Goal: Task Accomplishment & Management: Manage account settings

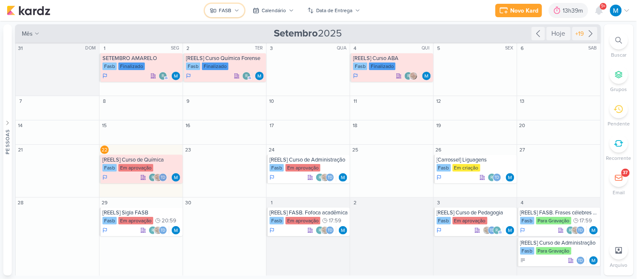
click at [230, 12] on div "FASB" at bounding box center [225, 11] width 13 height 8
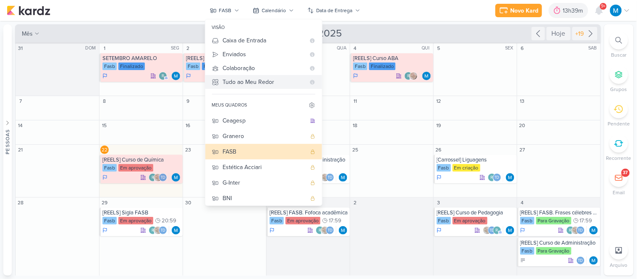
click at [261, 81] on div "Tudo ao Meu Redor" at bounding box center [264, 82] width 82 height 9
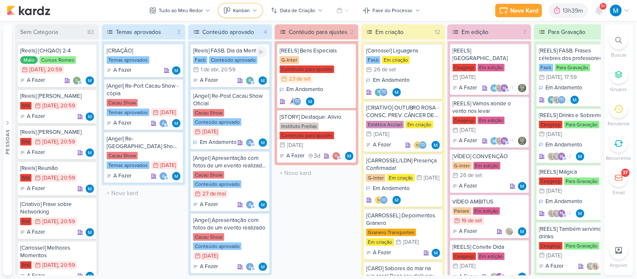
click at [233, 13] on div "Kanban" at bounding box center [241, 11] width 17 height 8
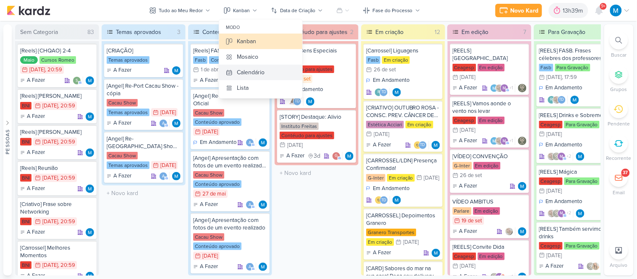
click at [247, 66] on button "Calendário" at bounding box center [260, 73] width 83 height 16
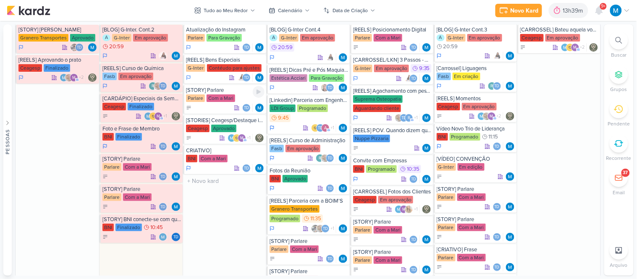
scroll to position [794, 0]
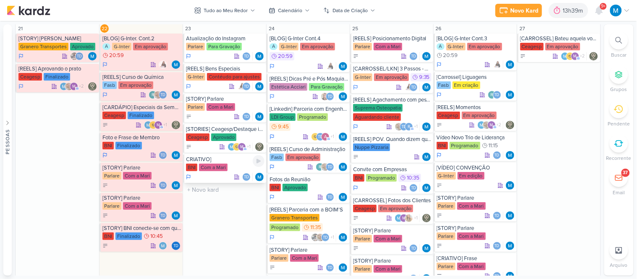
click at [210, 159] on div "CRIATIVO]" at bounding box center [225, 159] width 78 height 7
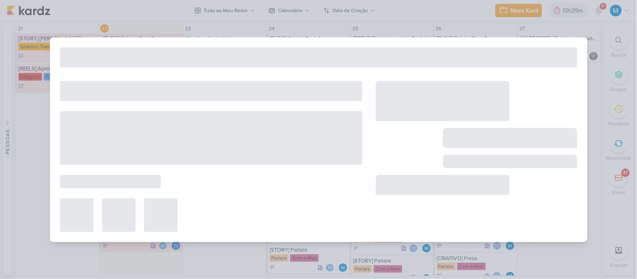
type input "CRIATIVO]"
type input "23 de setembro de 2025 às 23:59"
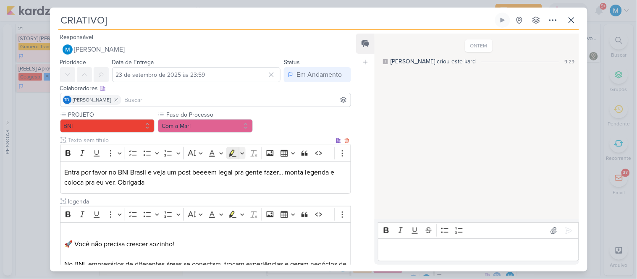
scroll to position [197, 0]
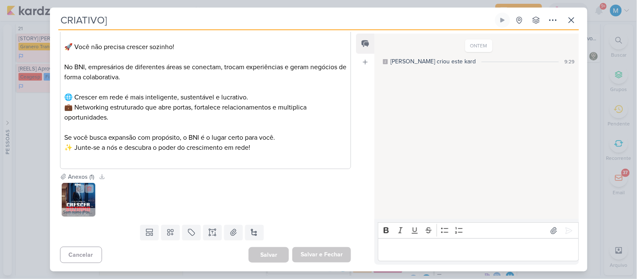
click at [82, 203] on img at bounding box center [79, 200] width 34 height 34
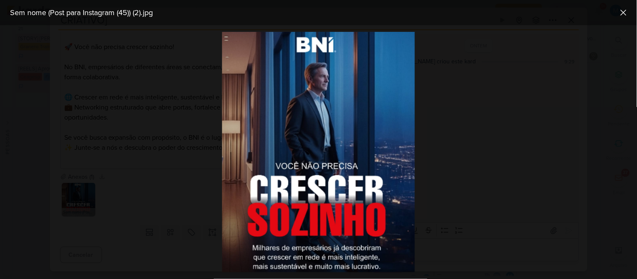
click at [158, 204] on div at bounding box center [318, 152] width 637 height 254
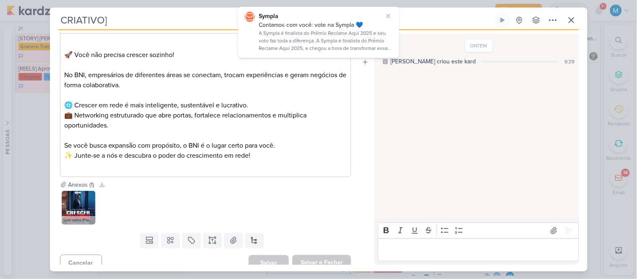
scroll to position [0, 0]
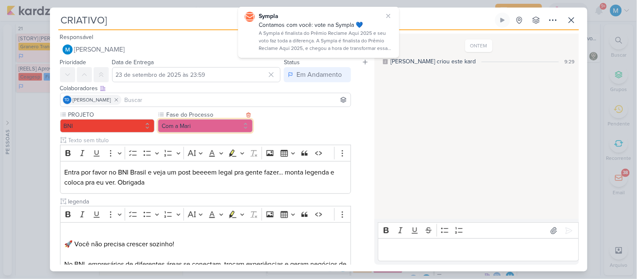
click at [201, 119] on button "Com a Mari" at bounding box center [205, 125] width 95 height 13
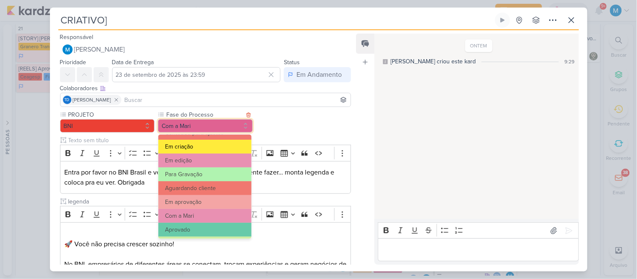
scroll to position [55, 0]
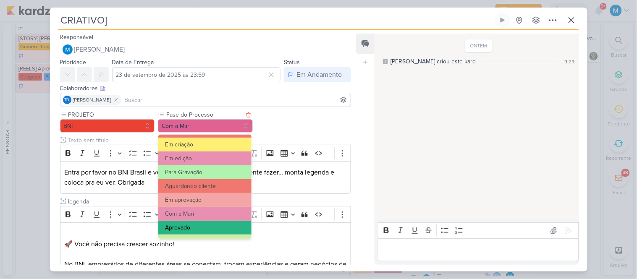
click at [193, 224] on button "Aprovado" at bounding box center [204, 228] width 93 height 14
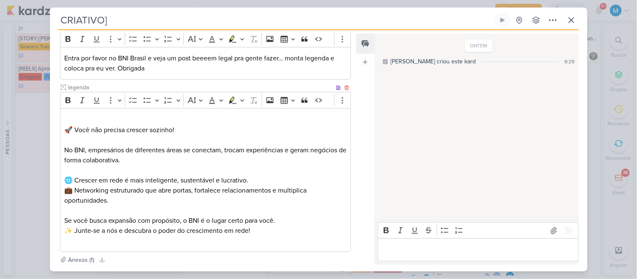
scroll to position [0, 0]
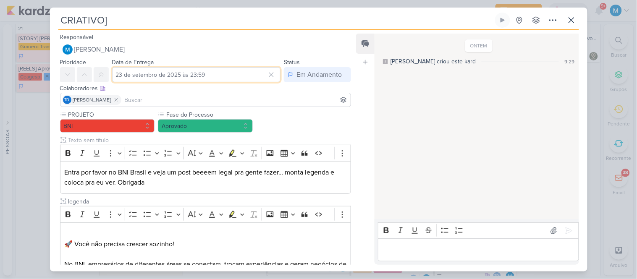
click at [198, 75] on input "23 de setembro de 2025 às 23:59" at bounding box center [196, 74] width 169 height 15
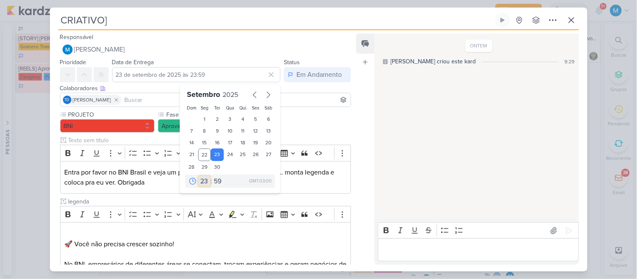
click at [201, 181] on select "00 01 02 03 04 05 06 07 08 09 10 11 12 13 14 15 16 17 18 19 20 21 22 23" at bounding box center [204, 181] width 12 height 10
select select "15"
click at [198, 176] on select "00 01 02 03 04 05 06 07 08 09 10 11 12 13 14 15 16 17 18 19 20 21 22 23" at bounding box center [204, 181] width 12 height 10
type input "23 de setembro de 2025 às 15:59"
click at [214, 181] on select "00 05 10 15 20 25 30 35 40 45 50 55 59" at bounding box center [218, 181] width 12 height 10
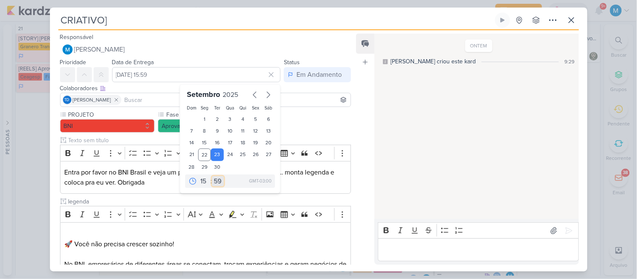
select select "35"
click at [212, 176] on select "00 05 10 15 20 25 30 35 40 45 50 55 59" at bounding box center [218, 181] width 12 height 10
type input "23 de setembro de 2025 às 15:35"
click at [224, 236] on p "⁠⁠⁠⁠⁠⁠⁠ 🚀 Você não precisa crescer sozinho!" at bounding box center [205, 239] width 282 height 20
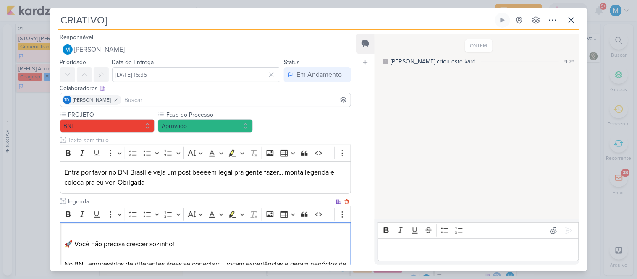
scroll to position [197, 0]
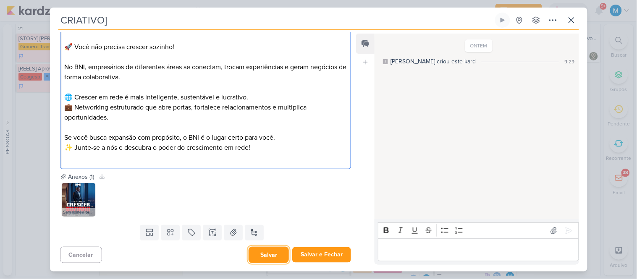
click at [275, 256] on button "Salvar" at bounding box center [268, 255] width 40 height 16
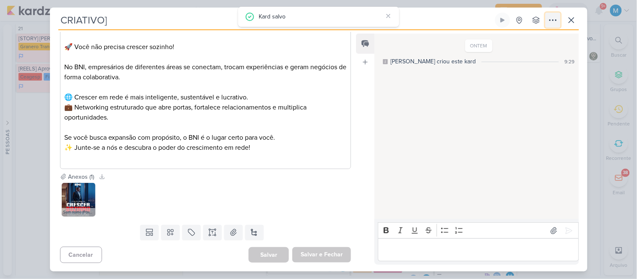
click at [550, 23] on icon at bounding box center [553, 20] width 10 height 10
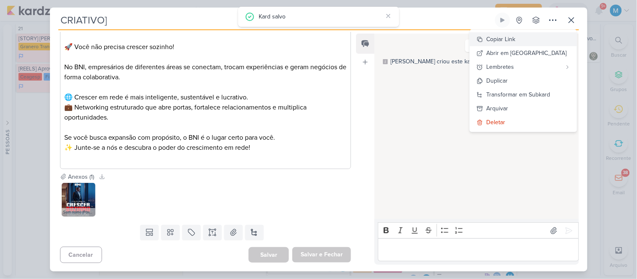
click at [515, 39] on div "Copiar Link" at bounding box center [500, 39] width 29 height 9
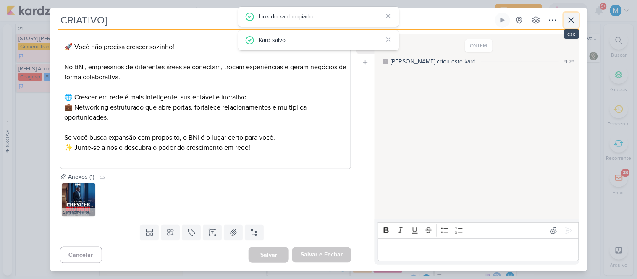
click at [572, 21] on icon at bounding box center [571, 20] width 10 height 10
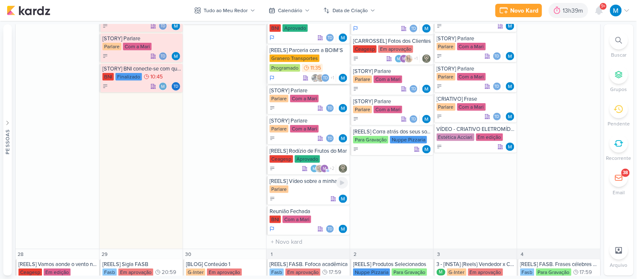
scroll to position [956, 0]
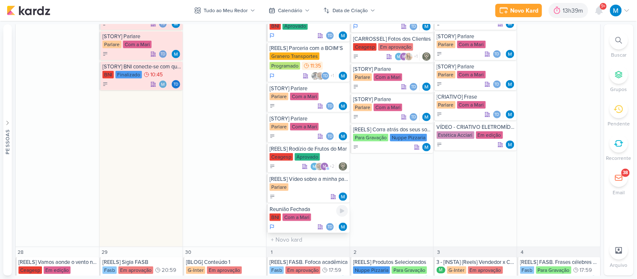
click at [290, 209] on div "Reunião Fechada" at bounding box center [308, 209] width 78 height 7
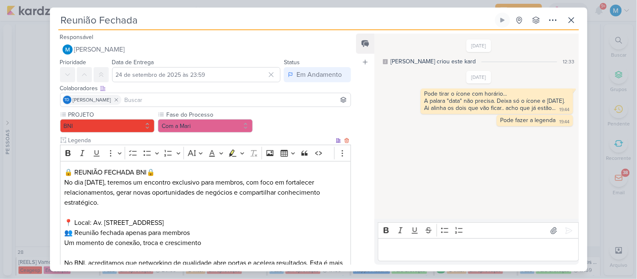
scroll to position [146, 0]
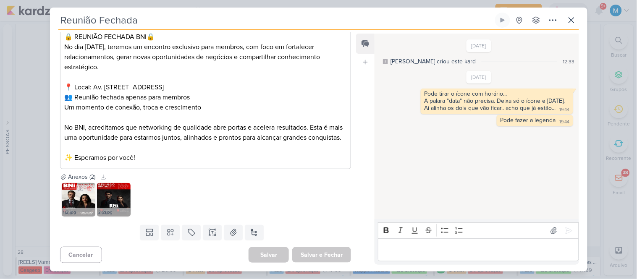
click at [81, 204] on img at bounding box center [79, 200] width 34 height 34
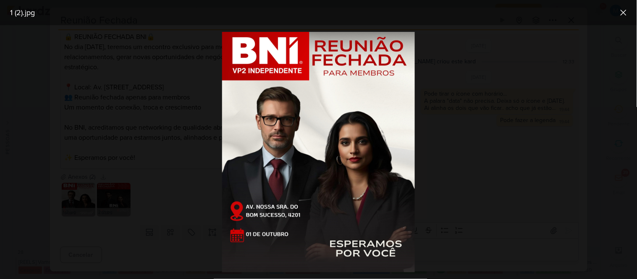
click at [473, 161] on div at bounding box center [318, 152] width 637 height 254
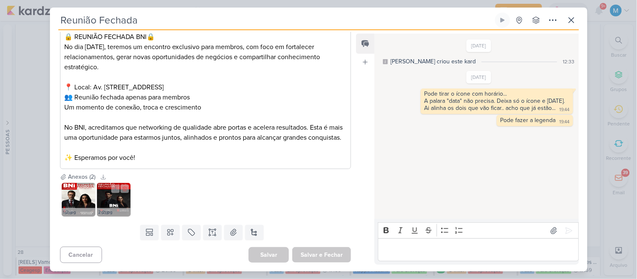
click at [109, 206] on img at bounding box center [114, 200] width 34 height 34
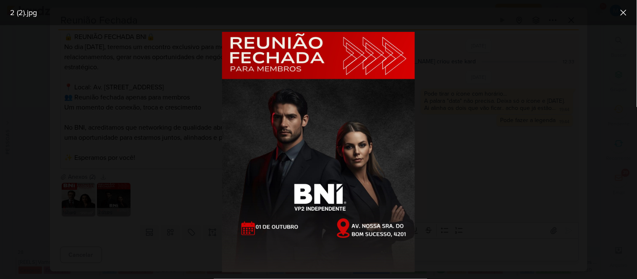
click at [173, 205] on div at bounding box center [318, 152] width 637 height 254
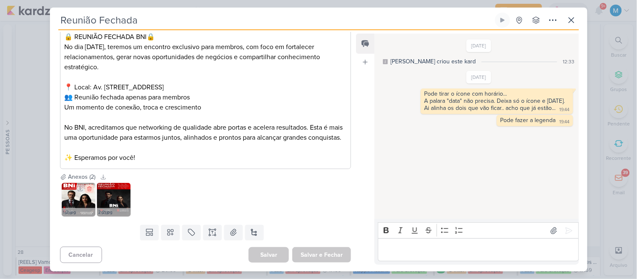
click at [90, 189] on icon at bounding box center [89, 189] width 6 height 6
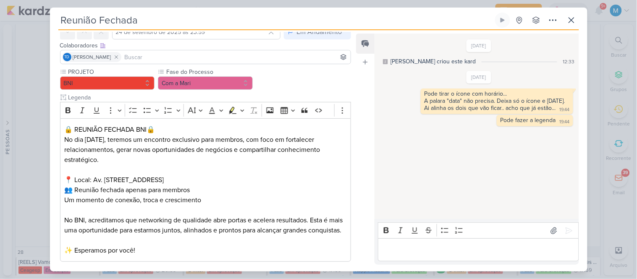
scroll to position [41, 0]
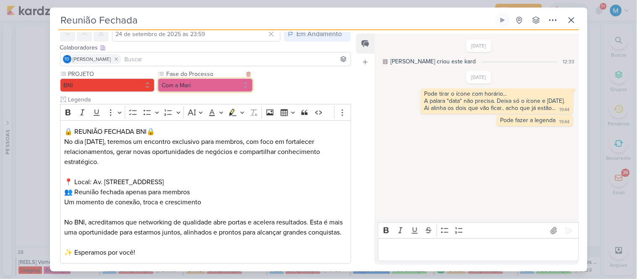
click at [193, 86] on button "Com a Mari" at bounding box center [205, 84] width 95 height 13
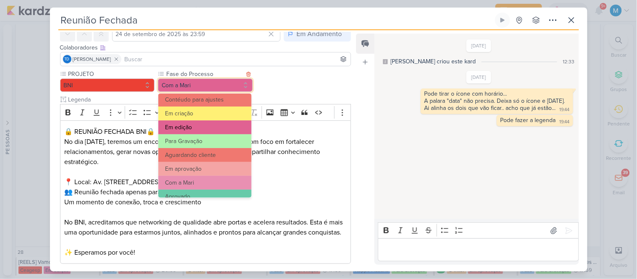
scroll to position [45, 0]
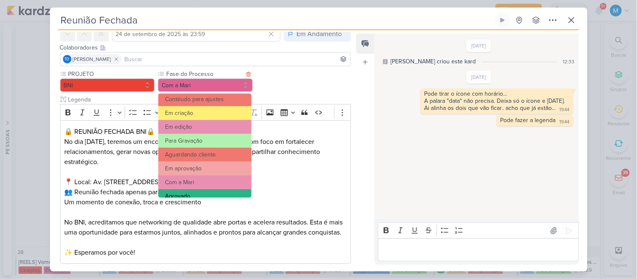
click at [190, 191] on button "Aprovado" at bounding box center [204, 196] width 93 height 14
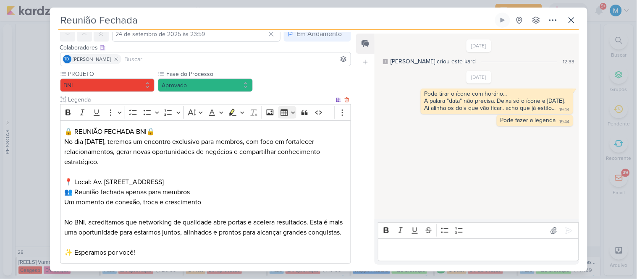
scroll to position [0, 0]
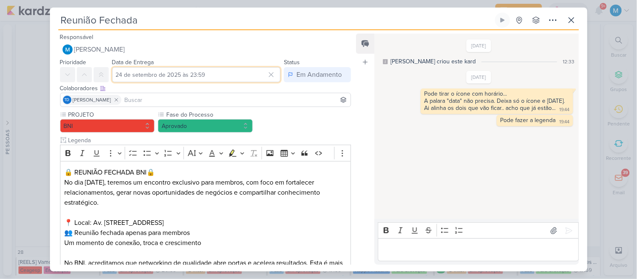
click at [193, 73] on input "24 de setembro de 2025 às 23:59" at bounding box center [196, 74] width 169 height 15
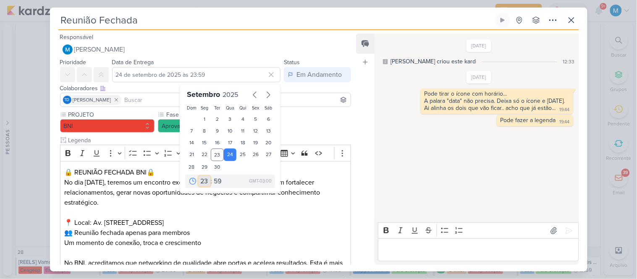
click at [199, 178] on select "00 01 02 03 04 05 06 07 08 09 10 11 12 13 14 15 16 17 18 19 20 21 22 23" at bounding box center [204, 181] width 12 height 10
select select "15"
click at [198, 176] on select "00 01 02 03 04 05 06 07 08 09 10 11 12 13 14 15 16 17 18 19 20 21 22 23" at bounding box center [204, 181] width 12 height 10
type input "24 de setembro de 2025 às 15:59"
click at [213, 181] on select "00 05 10 15 20 25 30 35 40 45 50 55 59" at bounding box center [218, 181] width 12 height 10
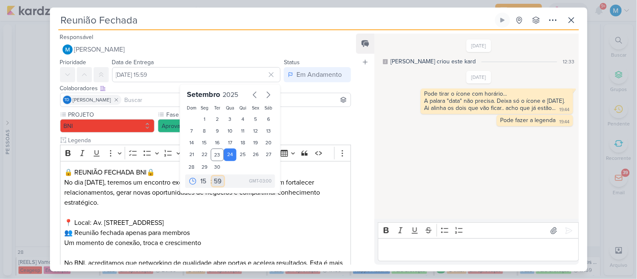
select select "35"
click at [212, 176] on select "00 05 10 15 20 25 30 35 40 45 50 55 59" at bounding box center [218, 181] width 12 height 10
type input "24 de setembro de 2025 às 15:35"
click at [256, 221] on p "📍 Local: Av. Nossa Sra. do Bom Sucesso, 1201 👥 Reunião fechada apenas para memb…" at bounding box center [205, 233] width 282 height 30
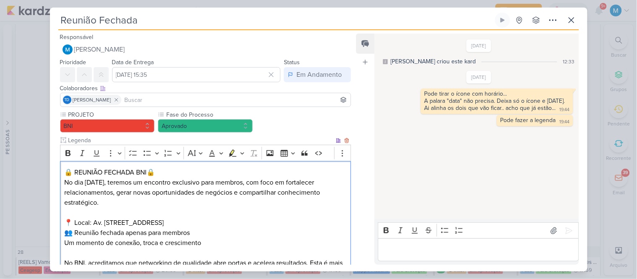
scroll to position [146, 0]
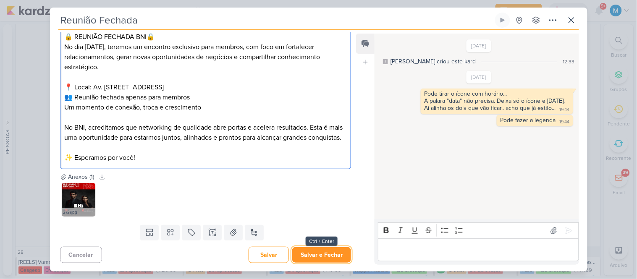
click at [313, 253] on button "Salvar e Fechar" at bounding box center [321, 255] width 59 height 16
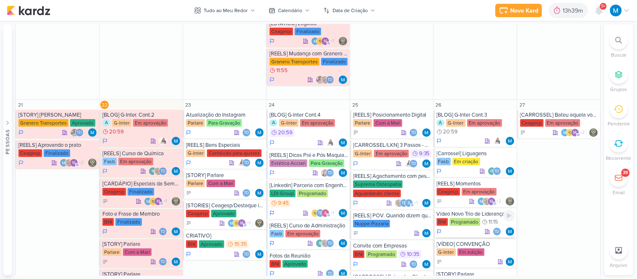
scroll to position [718, 0]
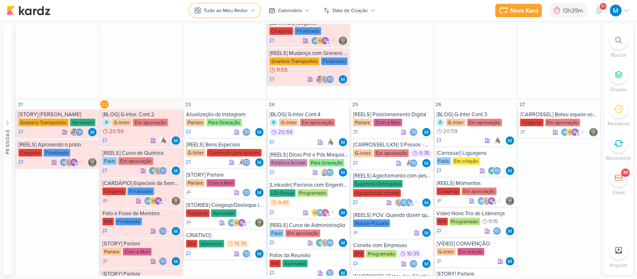
click at [253, 14] on button "Tudo ao Meu Redor" at bounding box center [224, 10] width 71 height 13
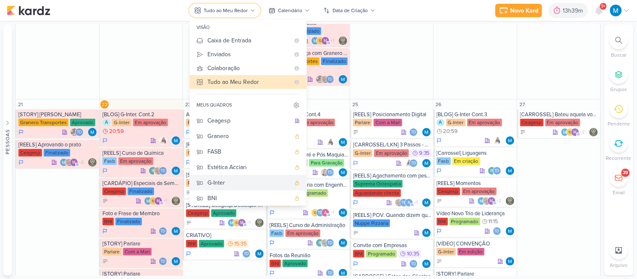
scroll to position [80, 0]
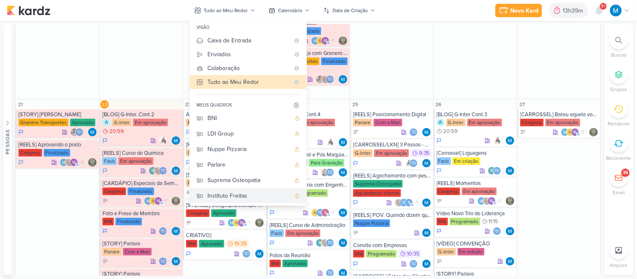
click at [235, 192] on div "Instituto Freitas" at bounding box center [248, 195] width 83 height 9
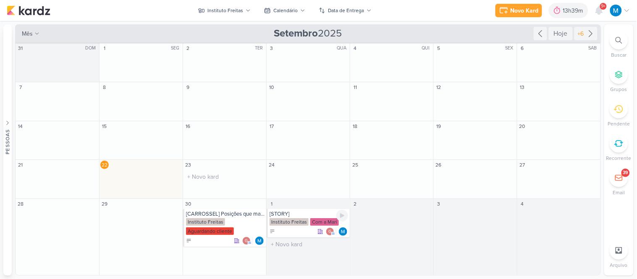
scroll to position [0, 0]
click at [223, 217] on div "[CARROSSEL] Posições que machucam" at bounding box center [225, 214] width 78 height 7
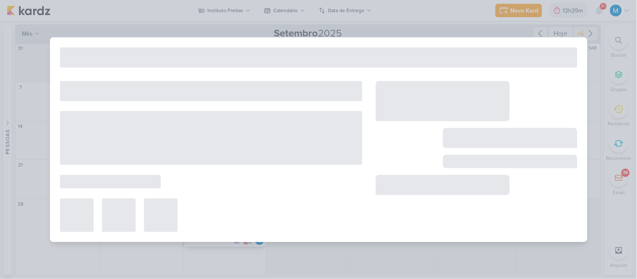
type input "[CARROSSEL] Posições que machucam"
type input "30 de setembro de 2025 às 23:59"
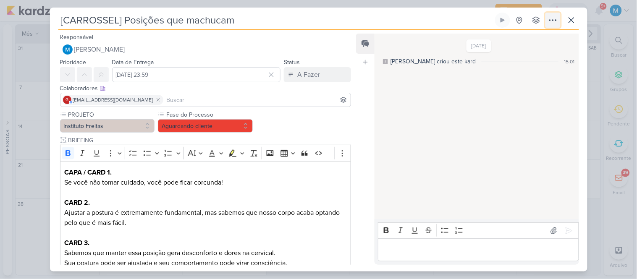
click at [553, 16] on icon at bounding box center [553, 20] width 10 height 10
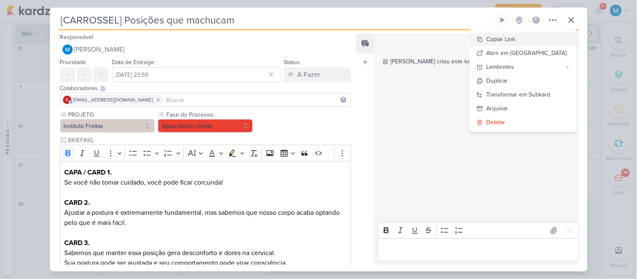
click at [515, 38] on div "Copiar Link" at bounding box center [500, 39] width 29 height 9
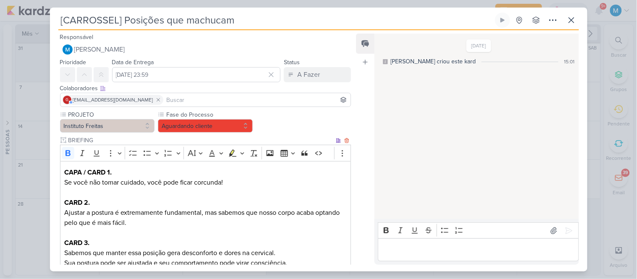
scroll to position [197, 0]
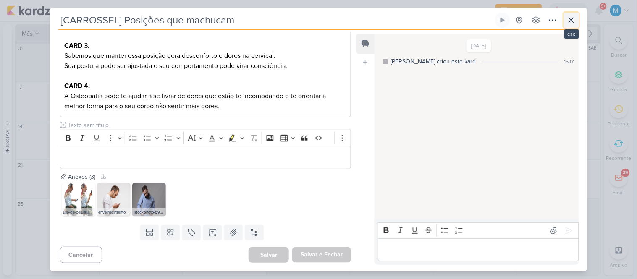
click at [569, 18] on icon at bounding box center [571, 20] width 5 height 5
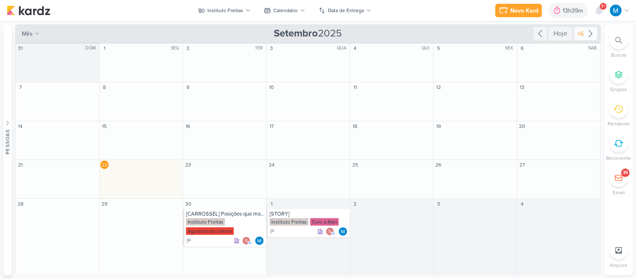
click at [588, 31] on icon at bounding box center [590, 34] width 10 height 10
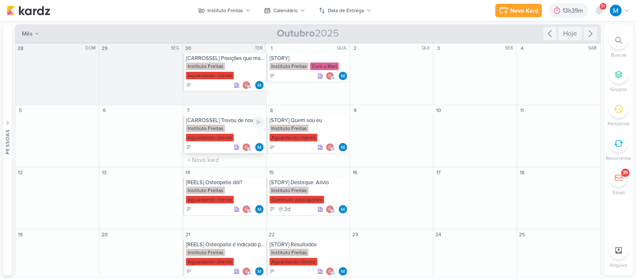
click at [232, 120] on div "[CARROSSEL] Travou de novo?" at bounding box center [225, 120] width 78 height 7
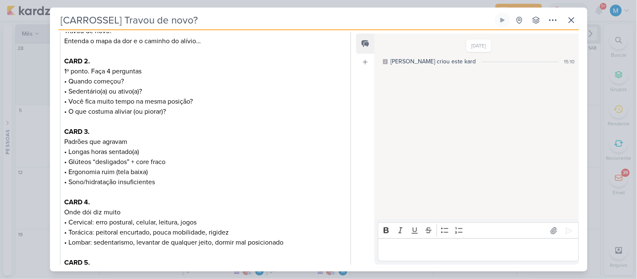
scroll to position [0, 0]
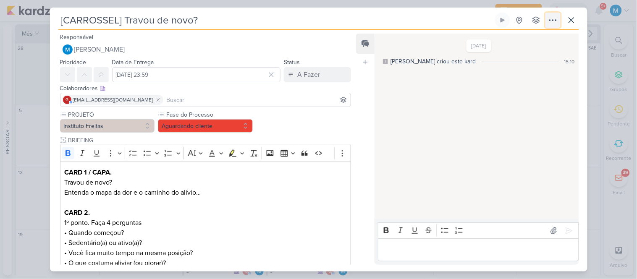
click at [555, 21] on icon at bounding box center [553, 20] width 10 height 10
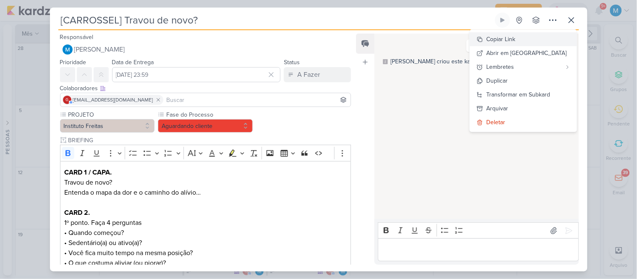
click at [515, 40] on div "Copiar Link" at bounding box center [500, 39] width 29 height 9
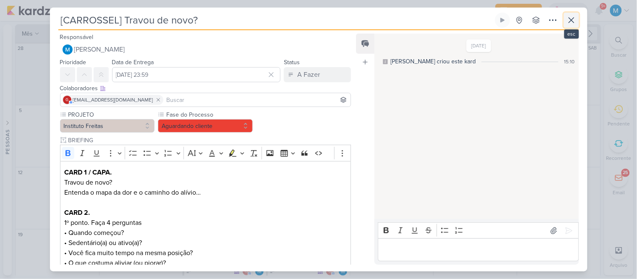
click at [576, 21] on icon at bounding box center [571, 20] width 10 height 10
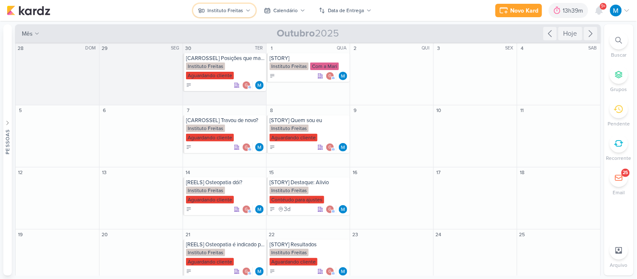
click at [240, 13] on div "Instituto Freitas" at bounding box center [225, 11] width 36 height 8
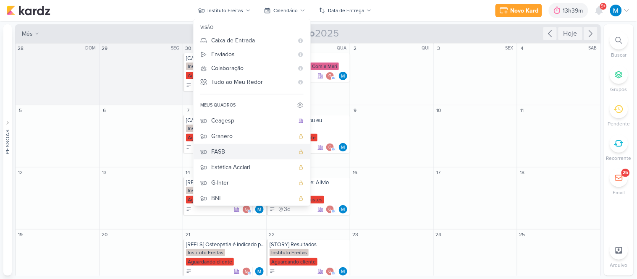
click at [228, 152] on div "FASB" at bounding box center [252, 151] width 83 height 9
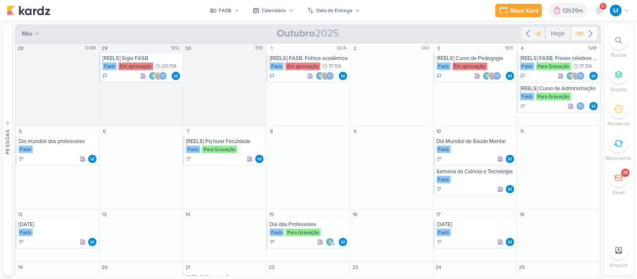
click at [589, 34] on icon at bounding box center [590, 34] width 3 height 6
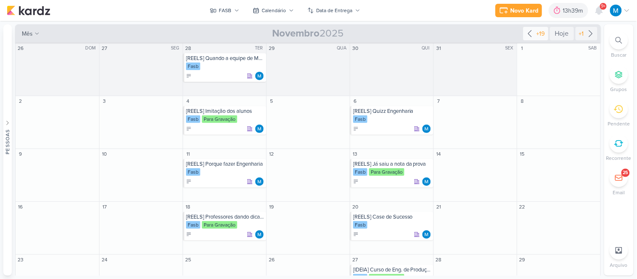
click at [529, 34] on icon at bounding box center [530, 34] width 10 height 10
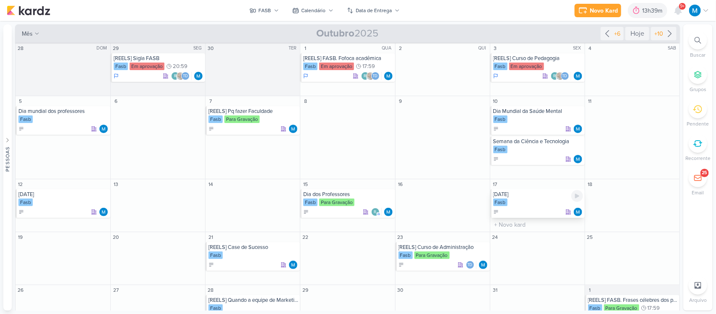
click at [546, 198] on div "Dia da Ciência e Tecnologia" at bounding box center [538, 194] width 90 height 7
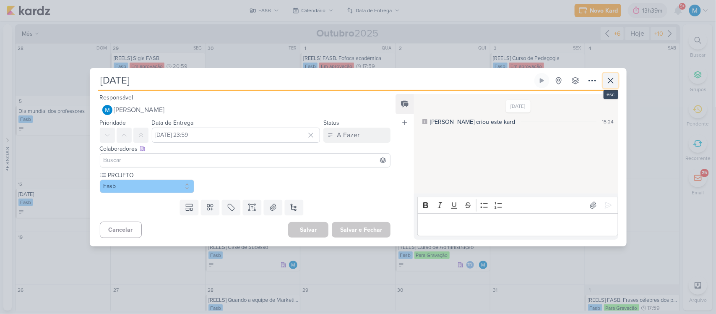
click at [611, 81] on icon at bounding box center [610, 80] width 5 height 5
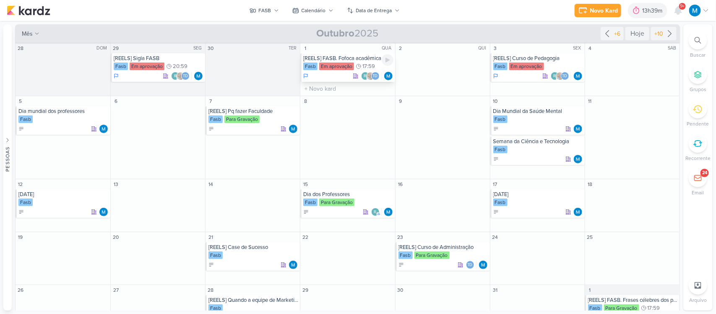
click at [329, 57] on div "[REELS] FASB. Fofoca acadêmica" at bounding box center [348, 58] width 90 height 7
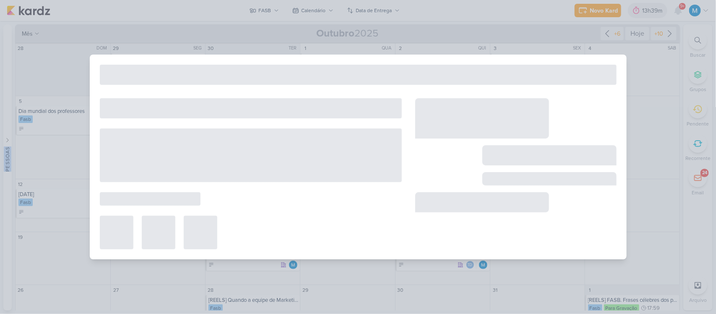
click at [329, 57] on div at bounding box center [358, 157] width 716 height 314
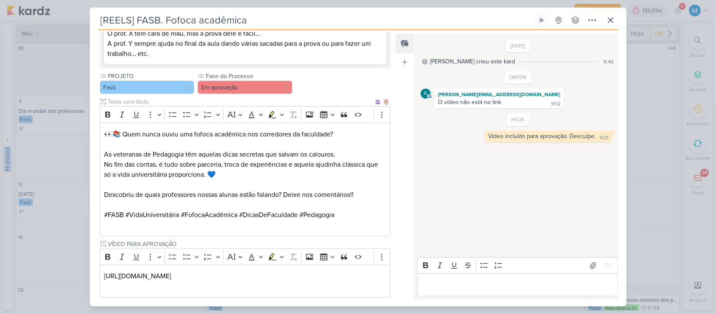
scroll to position [211, 0]
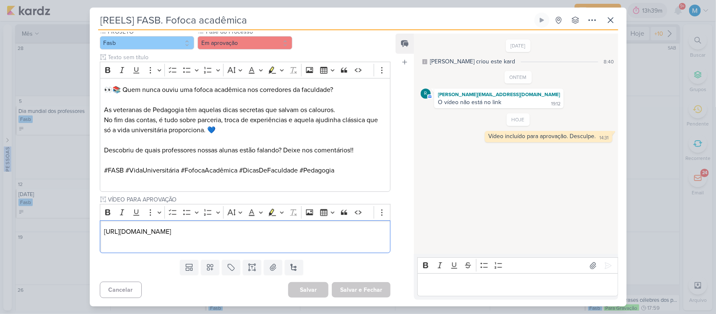
drag, startPoint x: 354, startPoint y: 230, endPoint x: 25, endPoint y: 219, distance: 328.7
click at [25, 219] on div "[REELS] FASB. Fofoca acadêmica Criado por mim" at bounding box center [358, 157] width 716 height 314
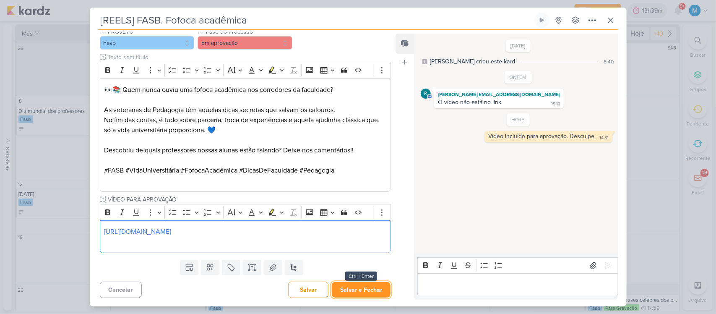
click at [361, 279] on button "Salvar e Fechar" at bounding box center [361, 290] width 59 height 16
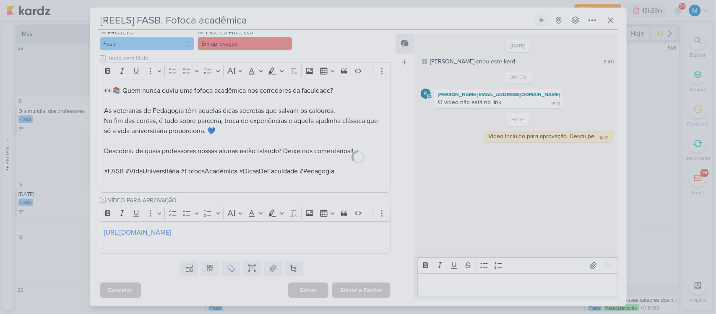
scroll to position [210, 0]
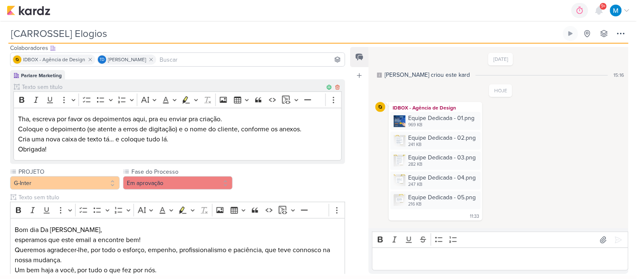
scroll to position [55, 0]
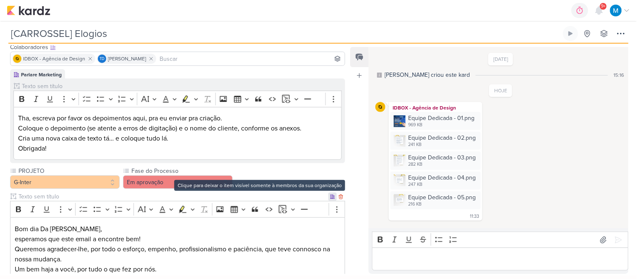
click at [330, 198] on icon at bounding box center [332, 196] width 5 height 5
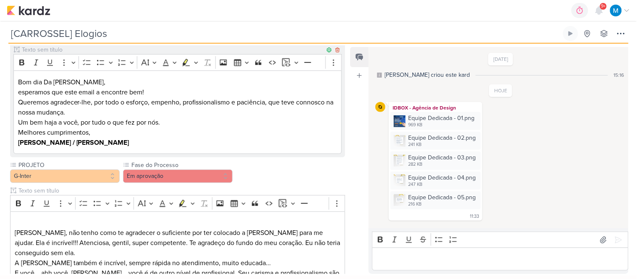
scroll to position [173, 0]
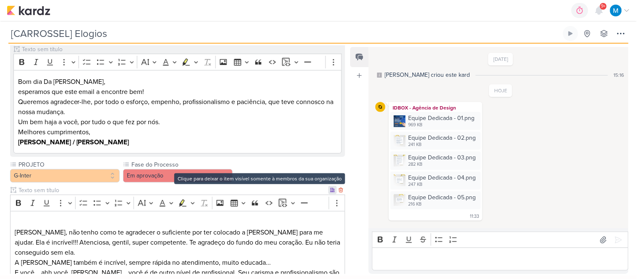
click at [330, 192] on icon at bounding box center [332, 190] width 4 height 4
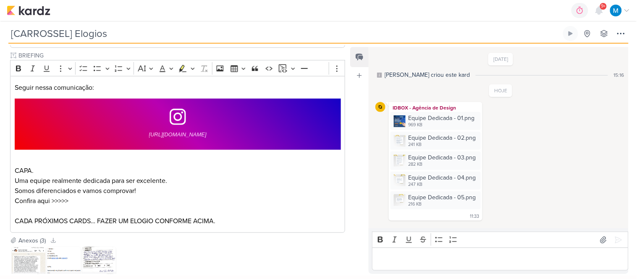
scroll to position [716, 0]
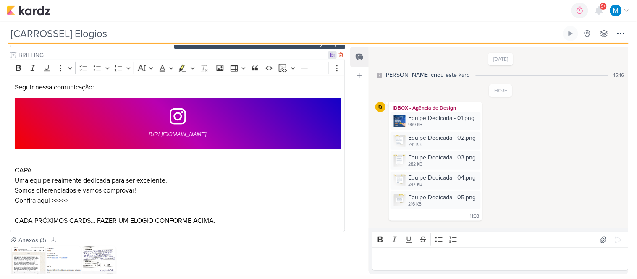
click at [330, 57] on icon at bounding box center [332, 54] width 5 height 5
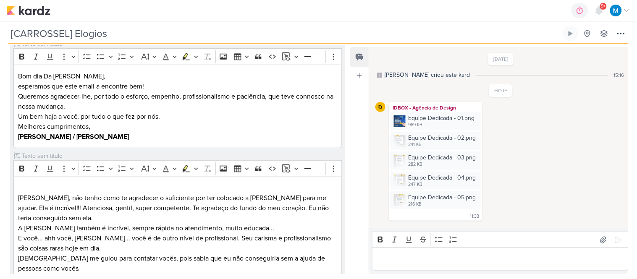
scroll to position [0, 0]
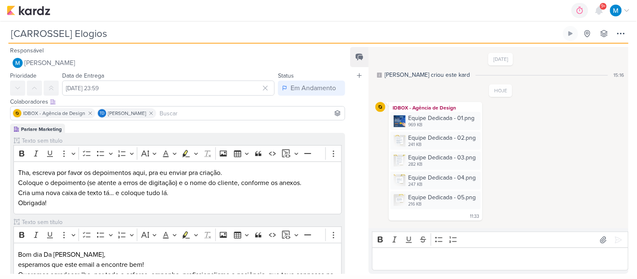
click at [176, 113] on input at bounding box center [250, 113] width 185 height 10
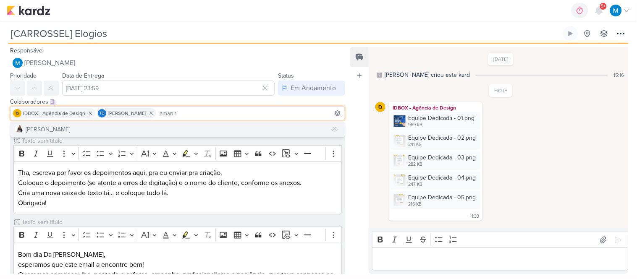
type input "amann"
click at [170, 130] on button "Amannda Primo" at bounding box center [177, 129] width 334 height 15
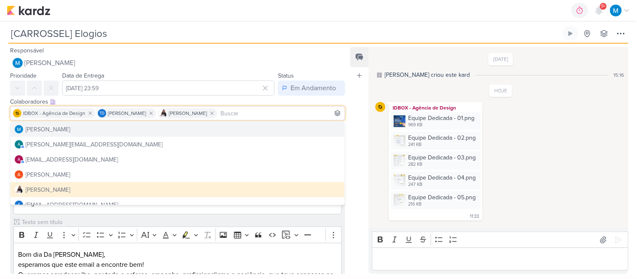
click at [357, 149] on div "Feed Atrelar email Solte o email para atrelar ao kard" at bounding box center [359, 160] width 18 height 227
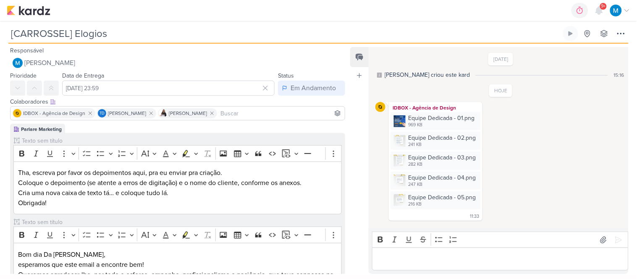
click at [415, 266] on div "Editor editing area: main" at bounding box center [500, 259] width 256 height 23
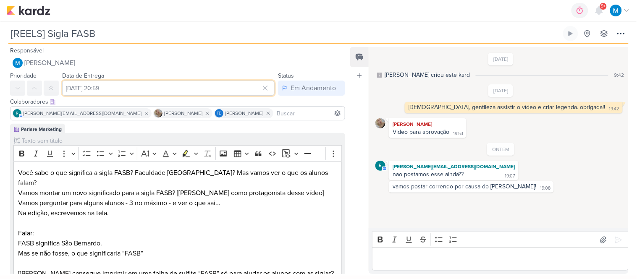
click at [128, 86] on input "29 de setembro de 2025 às 20:59" at bounding box center [168, 88] width 212 height 15
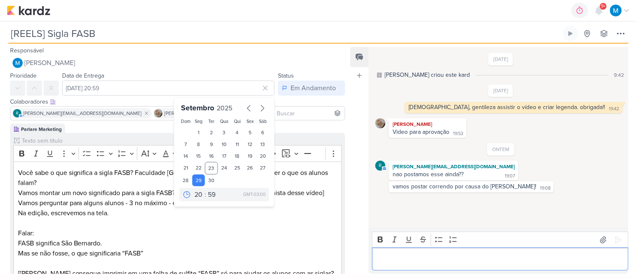
click at [402, 260] on p "Editor editing area: main" at bounding box center [499, 259] width 247 height 10
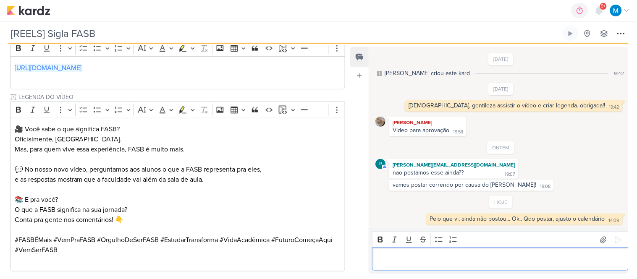
scroll to position [320, 0]
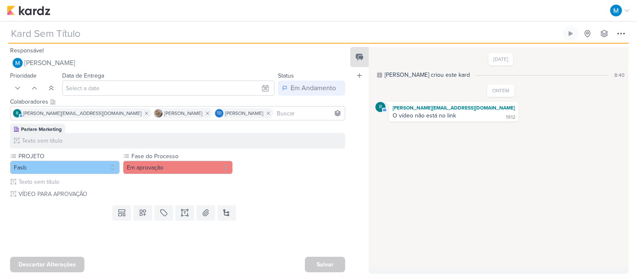
type input "[REELS] FASB. Fofoca acadêmica"
type input "1 de outubro de 2025 às 17:59"
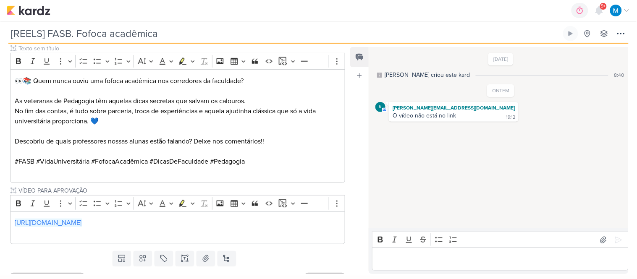
scroll to position [239, 0]
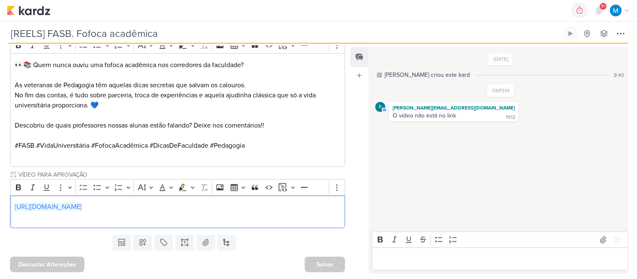
drag, startPoint x: 258, startPoint y: 207, endPoint x: 0, endPoint y: 200, distance: 258.6
click at [0, 200] on div "Parlare Marketing Clique para tornar o item visível à colaboradores externos Ri…" at bounding box center [174, 58] width 348 height 347
copy link "https://drive.google.com/drive/folders/1iX067MA8zF1BitXG4LW26Yf2QEQ31MQw"
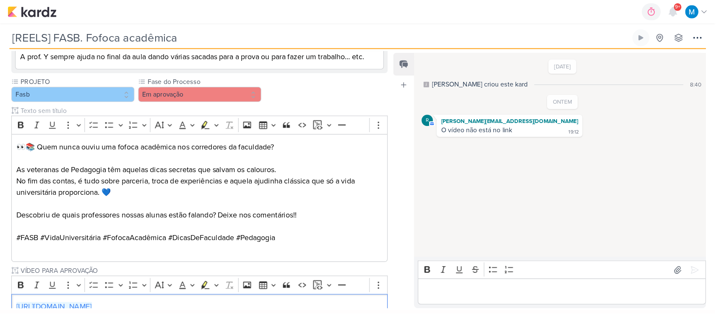
scroll to position [174, 0]
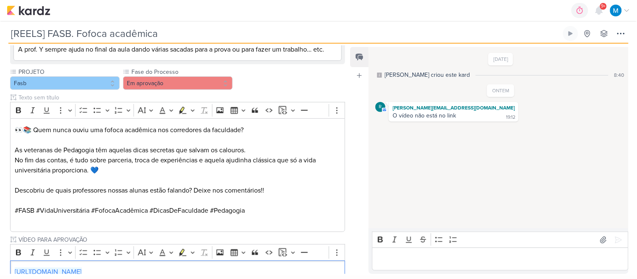
click at [406, 258] on p "Editor editing area: main" at bounding box center [499, 259] width 247 height 10
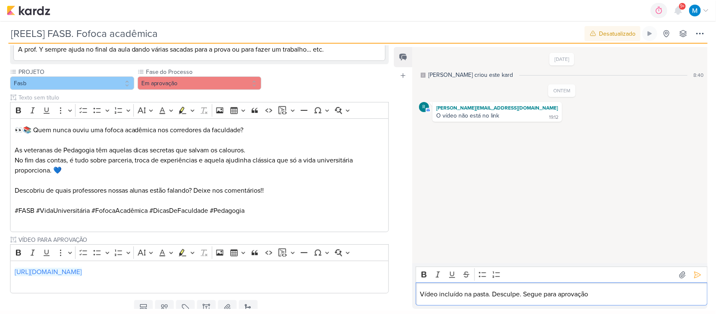
scroll to position [174, 0]
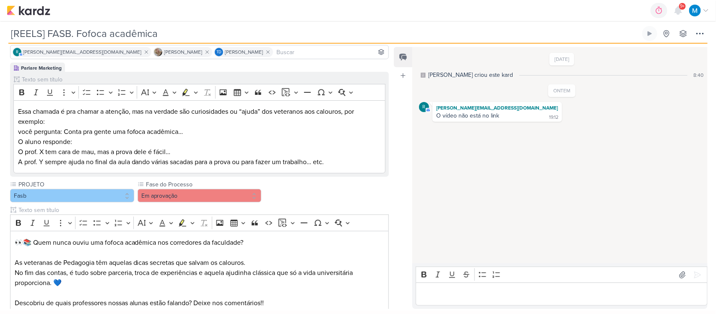
scroll to position [47, 0]
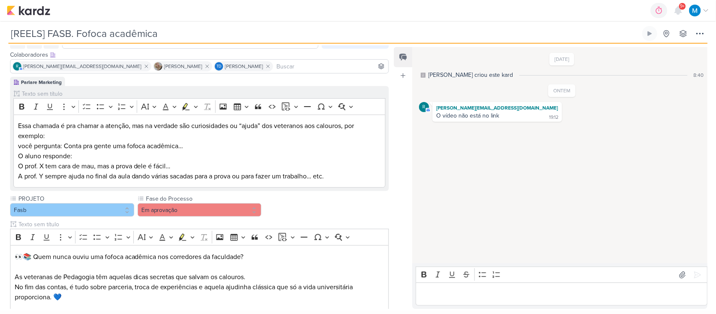
click at [470, 291] on p "Editor editing area: main" at bounding box center [561, 294] width 283 height 10
